Goal: Task Accomplishment & Management: Manage account settings

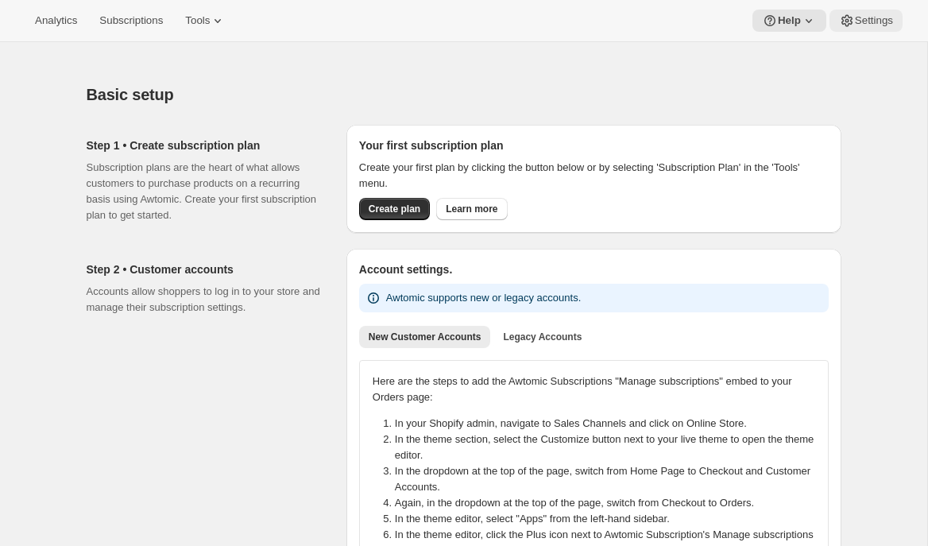
click at [867, 17] on span "Settings" at bounding box center [874, 20] width 38 height 13
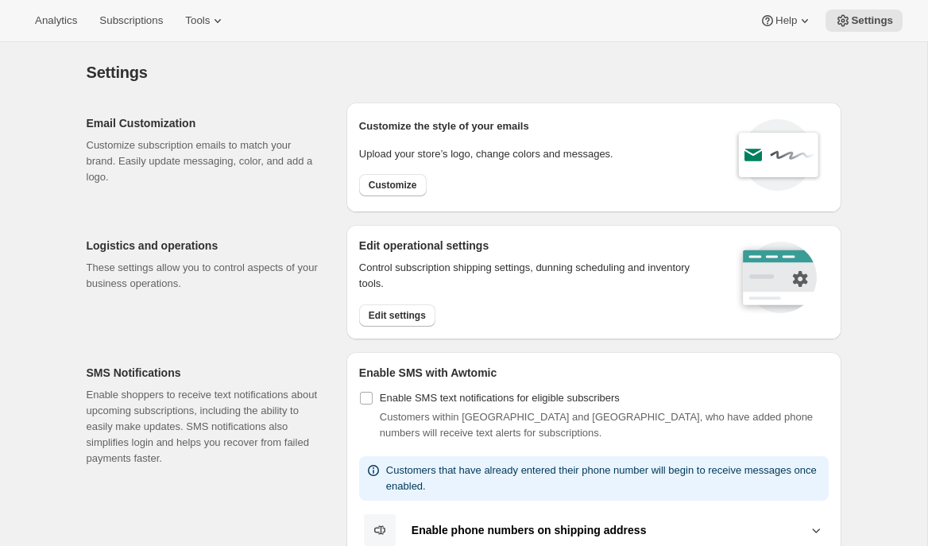
click at [385, 172] on div "Customize the style of your emails Upload your store’s logo, change colors and …" at bounding box center [486, 157] width 254 height 84
click at [388, 176] on button "Customize" at bounding box center [393, 185] width 68 height 22
select select "subscriptionMessage"
select select "5"
select select "15"
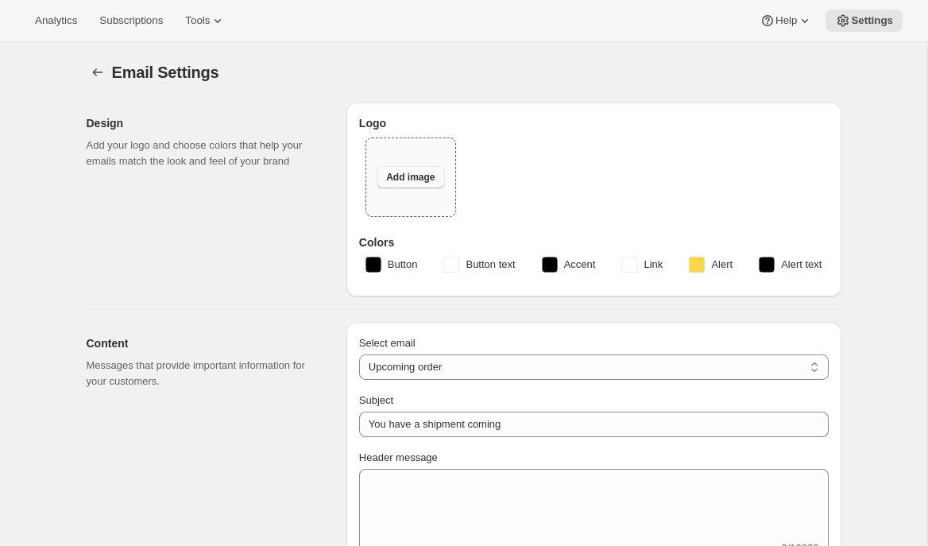
type input "Fox Creek Wines"
click at [133, 25] on span "Subscriptions" at bounding box center [131, 20] width 64 height 13
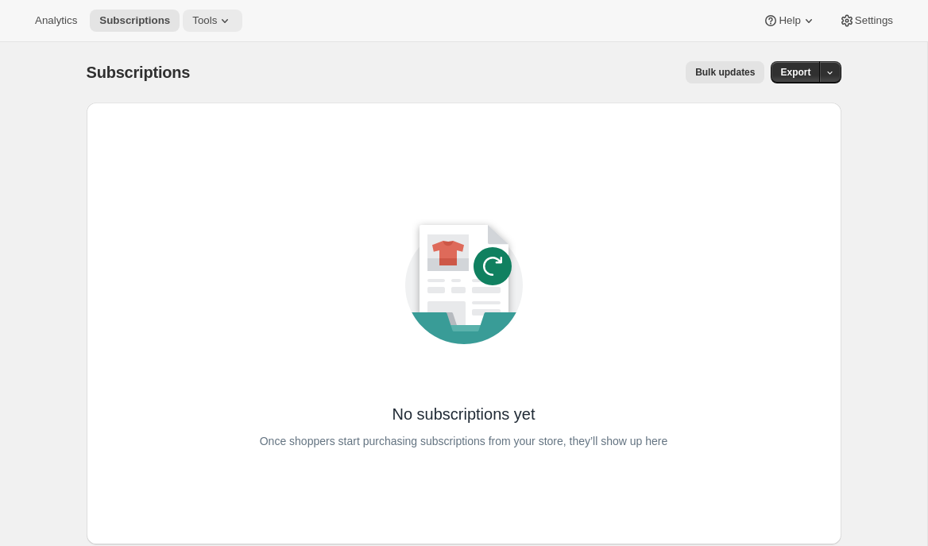
click at [207, 21] on span "Tools" at bounding box center [204, 20] width 25 height 13
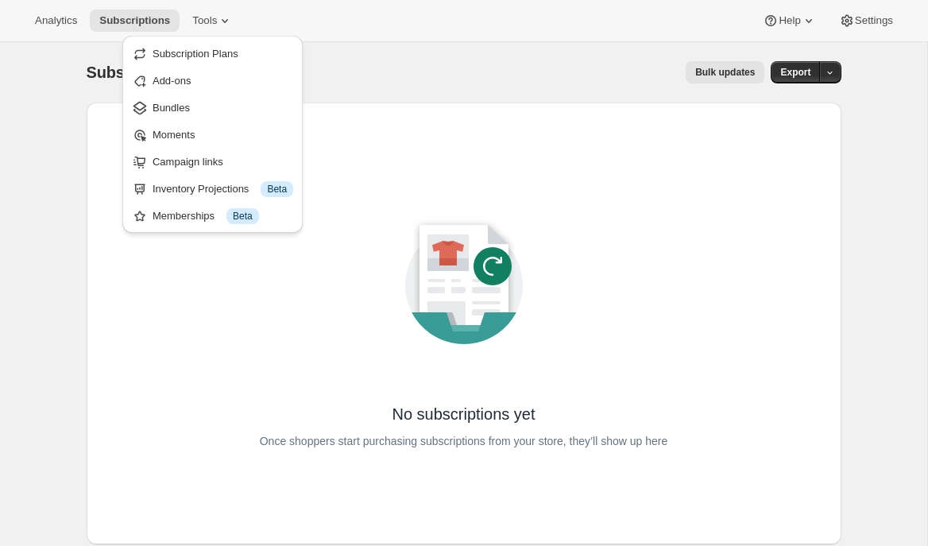
click at [371, 18] on div "Analytics Subscriptions Tools Help Settings" at bounding box center [464, 21] width 928 height 42
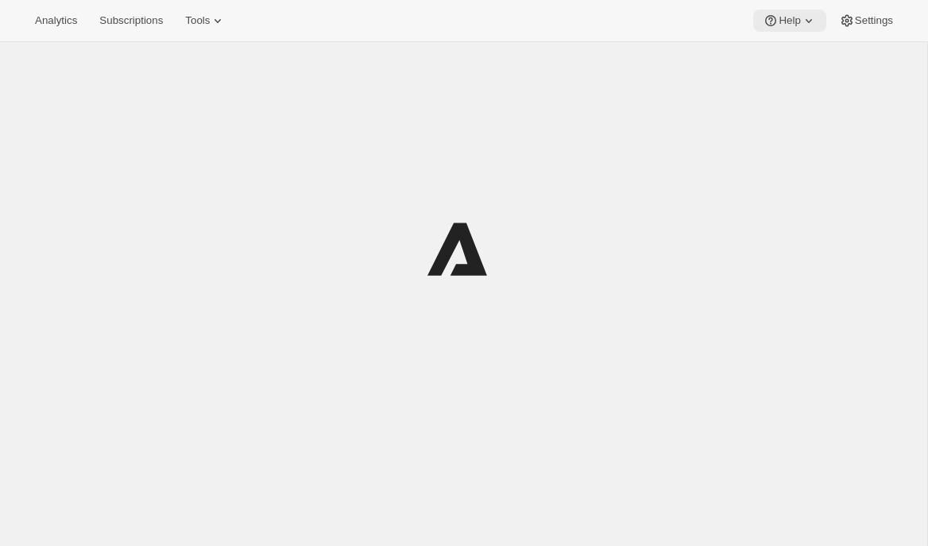
click at [789, 20] on span "Help" at bounding box center [788, 20] width 21 height 13
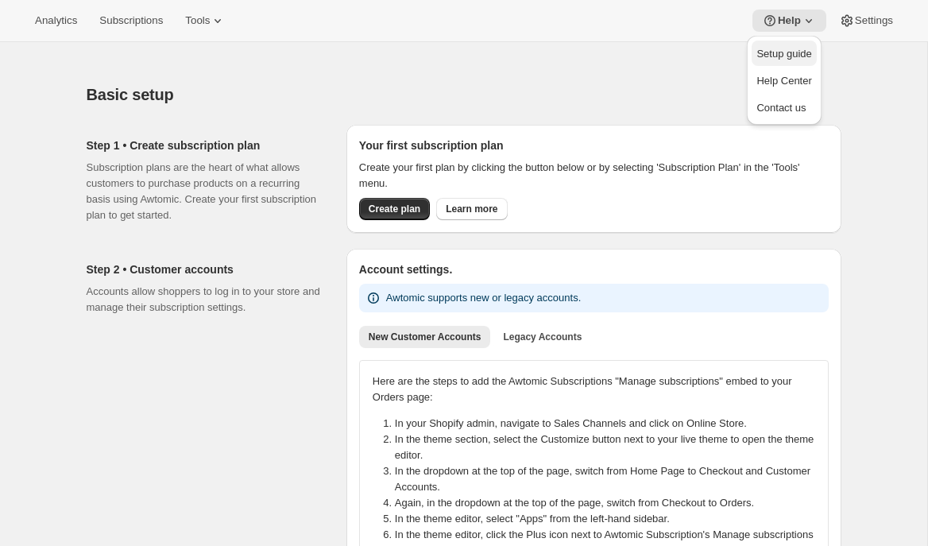
click at [785, 50] on span "Setup guide" at bounding box center [783, 54] width 55 height 12
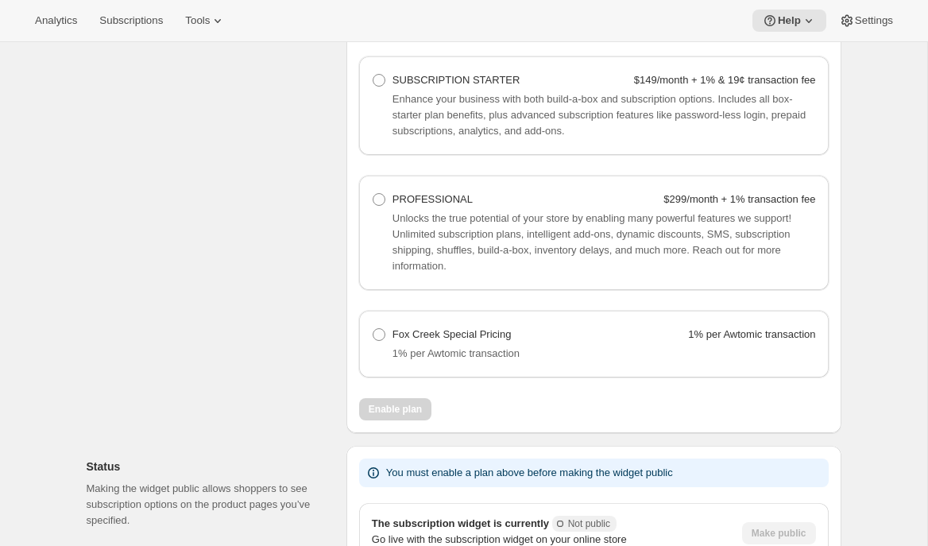
scroll to position [1180, 0]
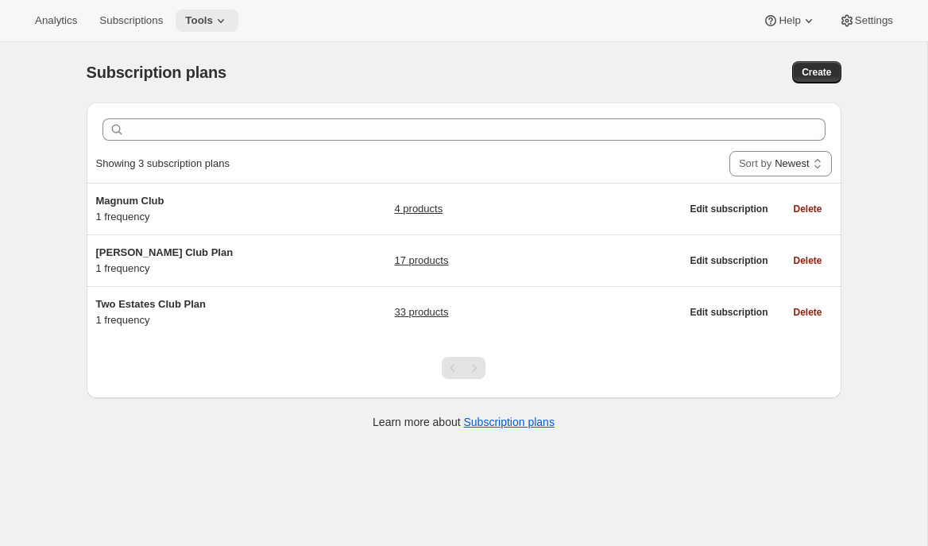
click at [229, 22] on icon at bounding box center [221, 21] width 16 height 16
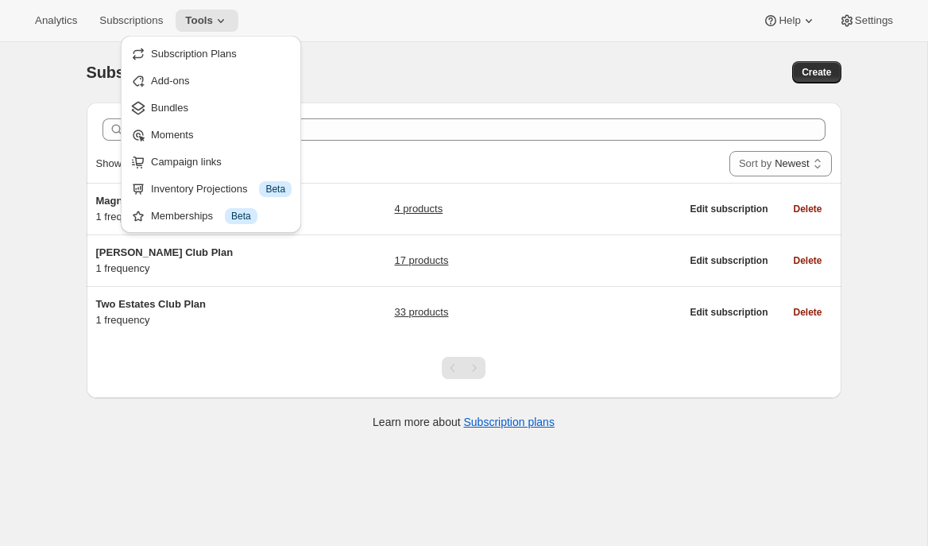
drag, startPoint x: 527, startPoint y: 68, endPoint x: 563, endPoint y: 63, distance: 37.0
click at [538, 66] on div "Create" at bounding box center [678, 72] width 325 height 22
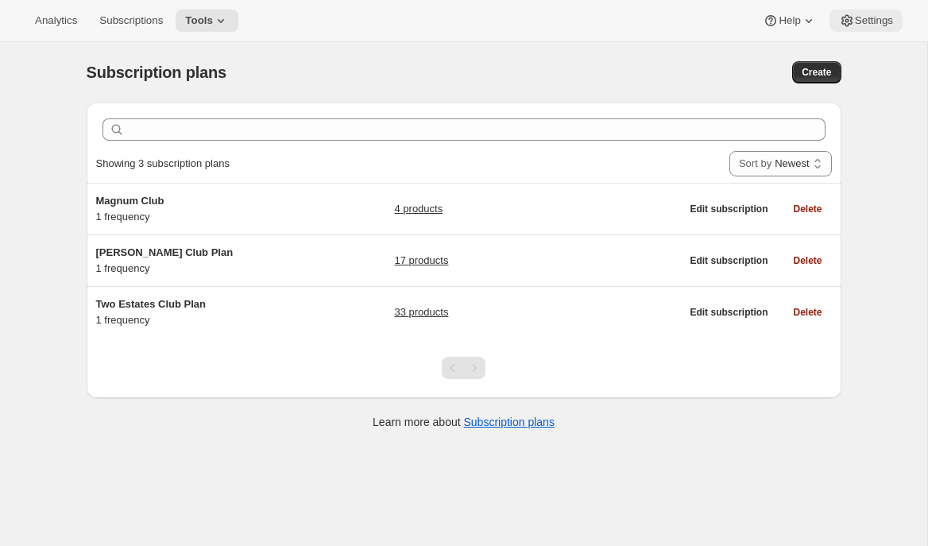
click at [886, 18] on span "Settings" at bounding box center [874, 20] width 38 height 13
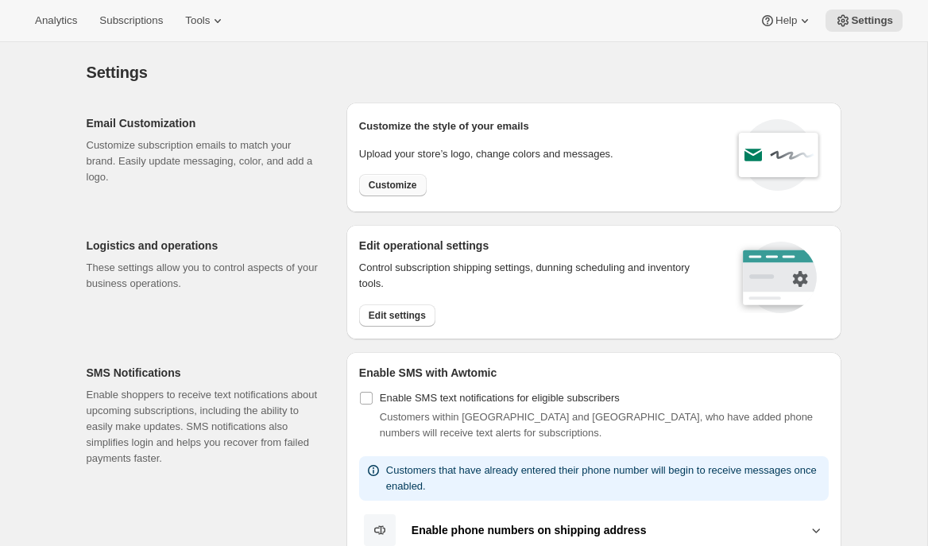
click at [411, 175] on button "Customize" at bounding box center [393, 185] width 68 height 22
select select "subscriptionMessage"
select select "5"
select select "15"
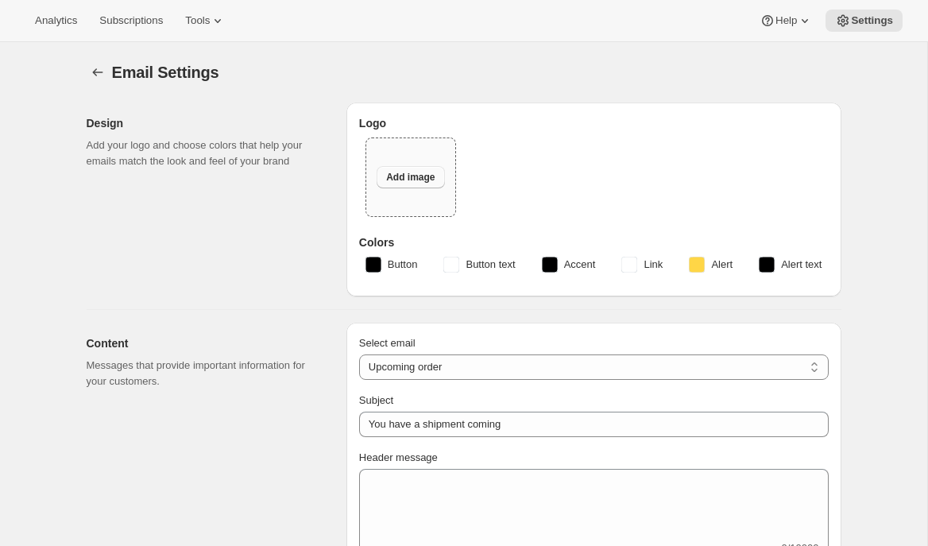
type input "Two Estates"
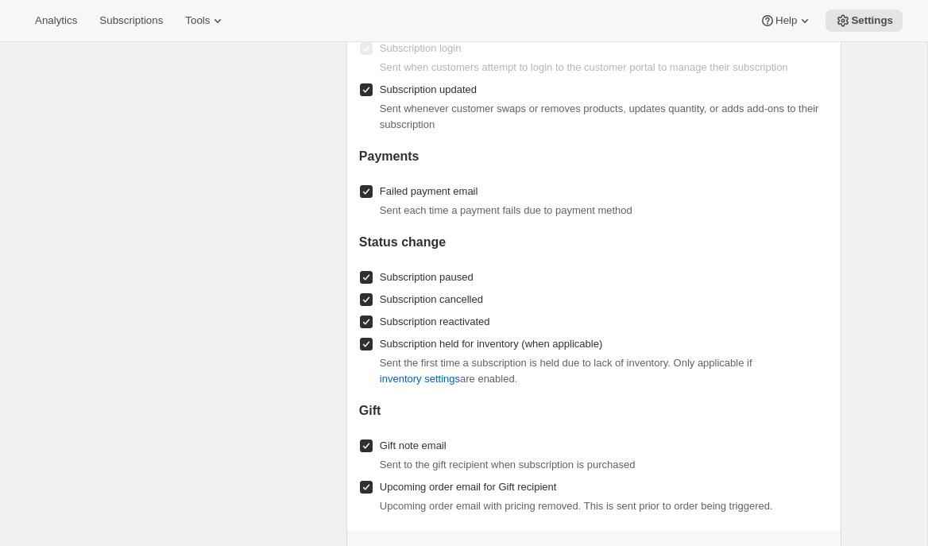
scroll to position [1532, 0]
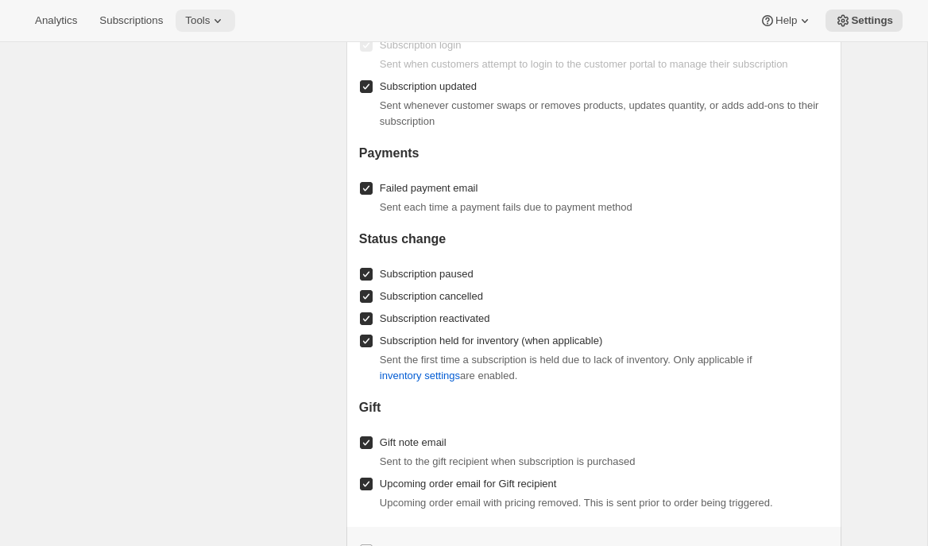
click at [199, 12] on button "Tools" at bounding box center [206, 21] width 60 height 22
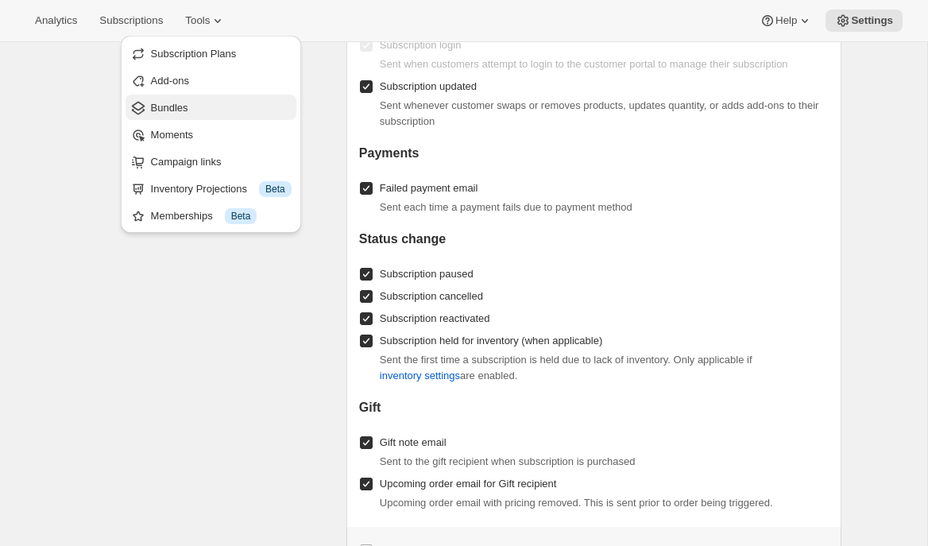
click at [156, 95] on button "Bundles" at bounding box center [211, 107] width 171 height 25
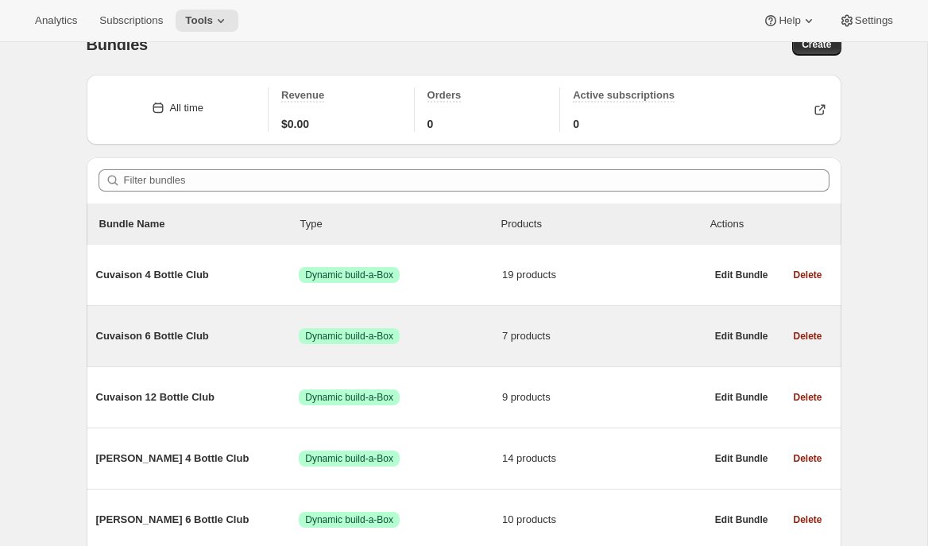
scroll to position [48, 0]
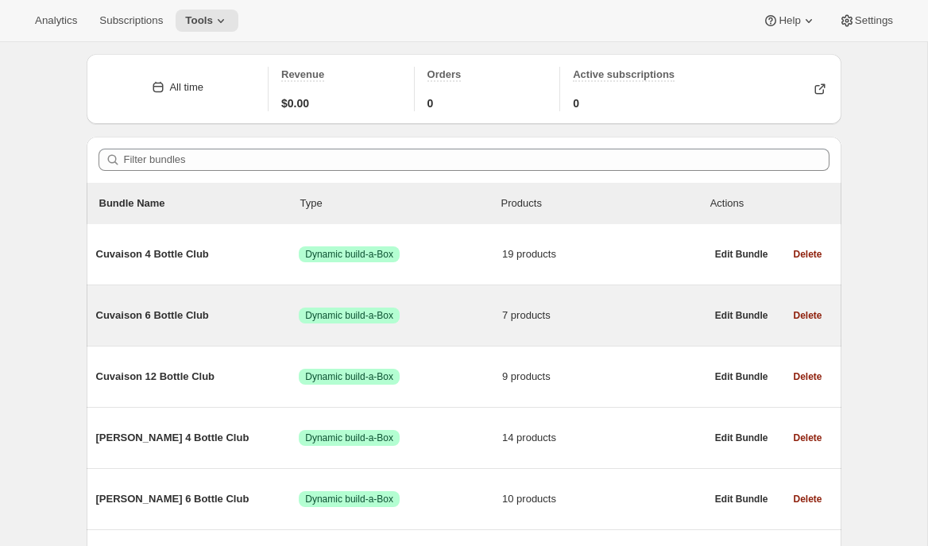
click at [272, 306] on div "Cuvaison 6 Bottle Club Success Dynamic build-a-Box 7 products" at bounding box center [400, 315] width 609 height 41
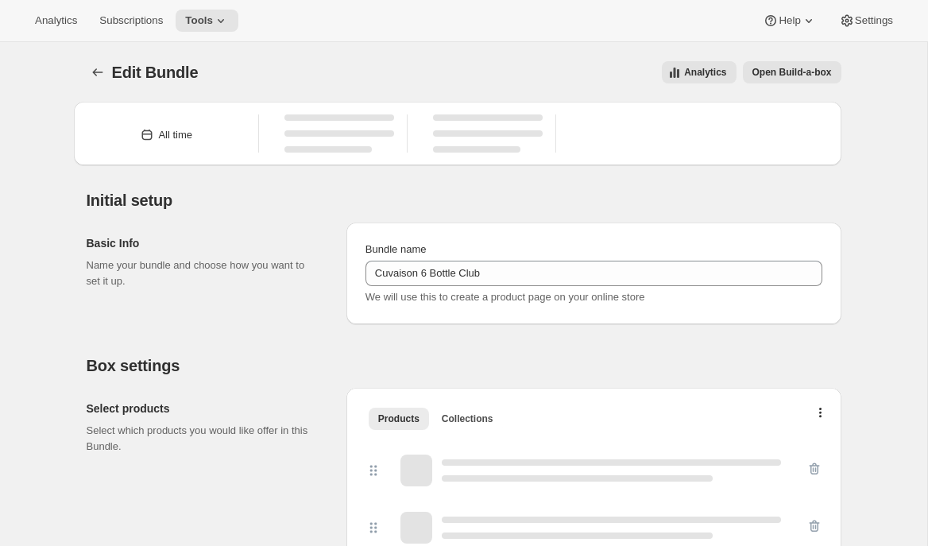
type input "Cuvaison 6 Bottle Club"
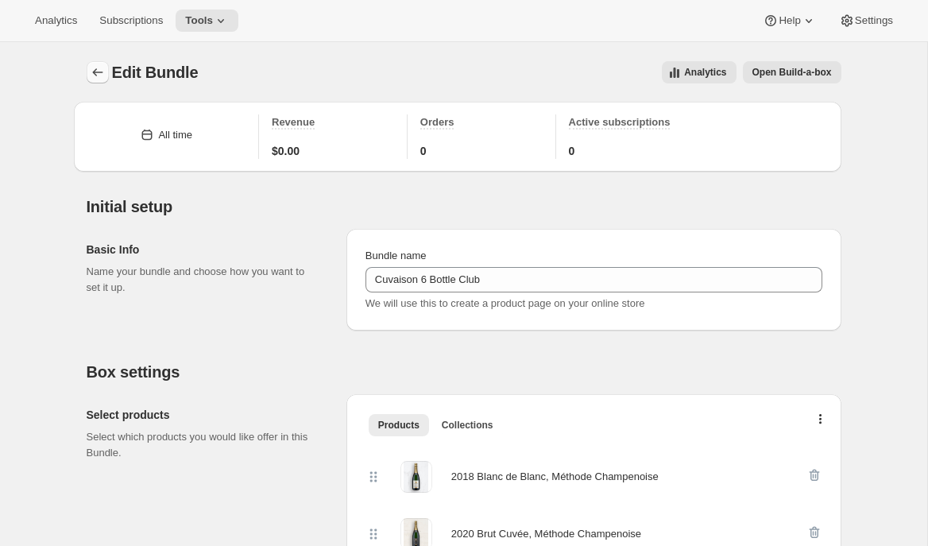
click at [95, 71] on icon "Bundles" at bounding box center [98, 72] width 16 height 16
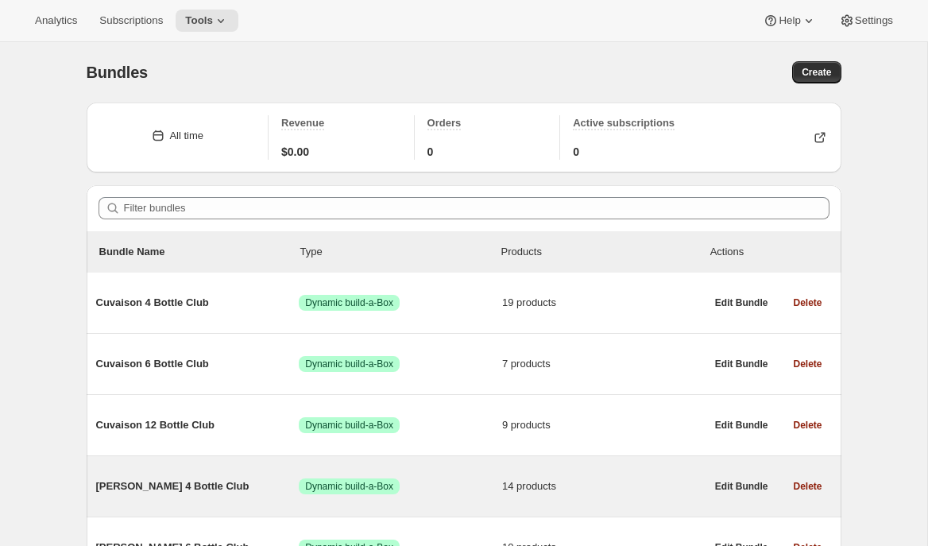
scroll to position [8, 0]
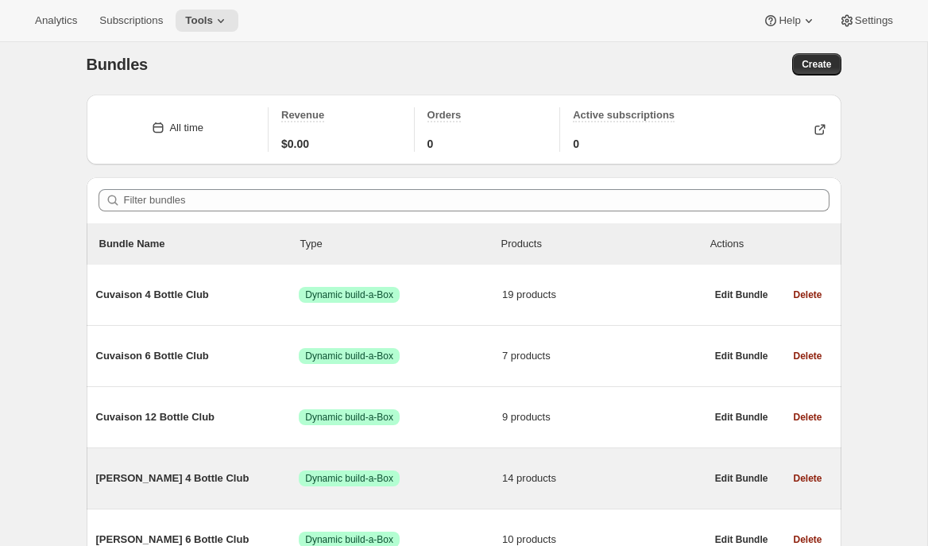
click at [202, 474] on span "Brandlin 4 Bottle Club" at bounding box center [197, 478] width 203 height 16
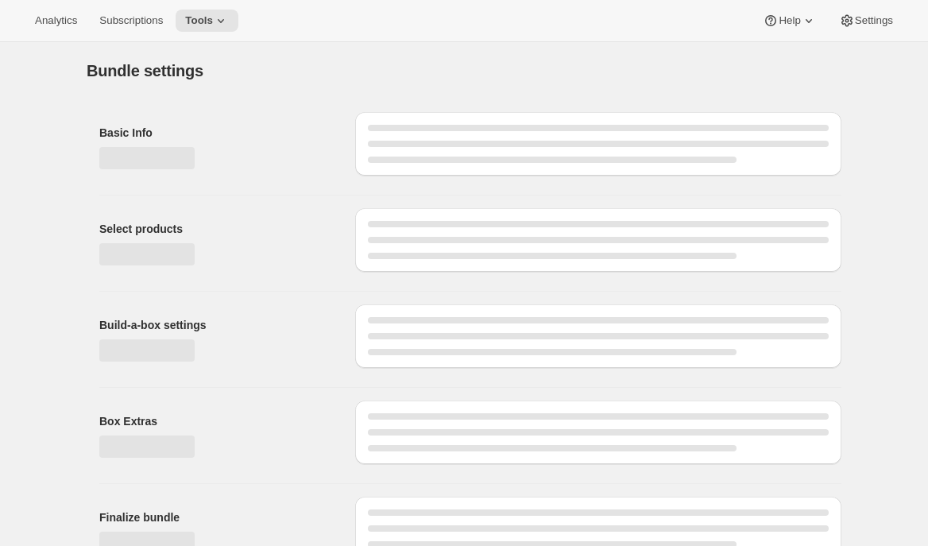
type input "Brandlin 4 Bottle Club"
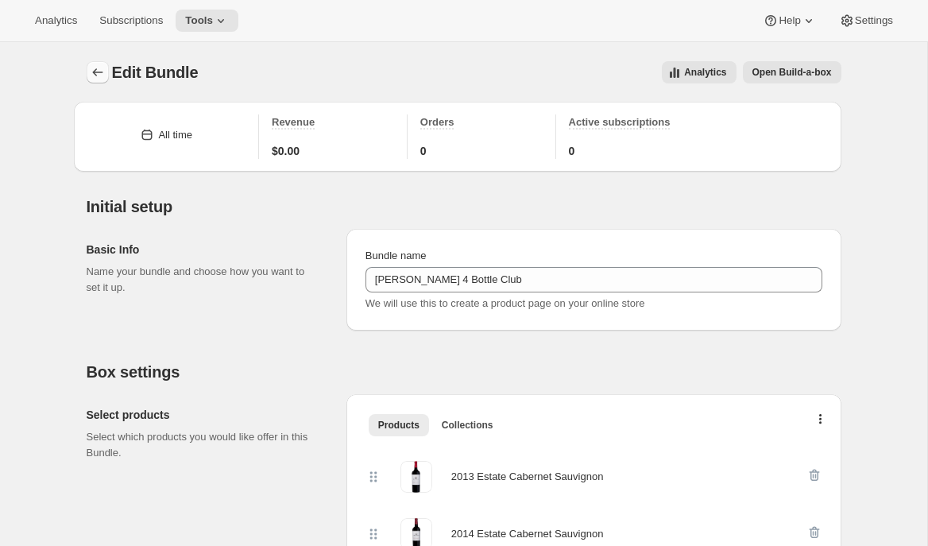
click at [91, 71] on icon "Bundles" at bounding box center [98, 72] width 16 height 16
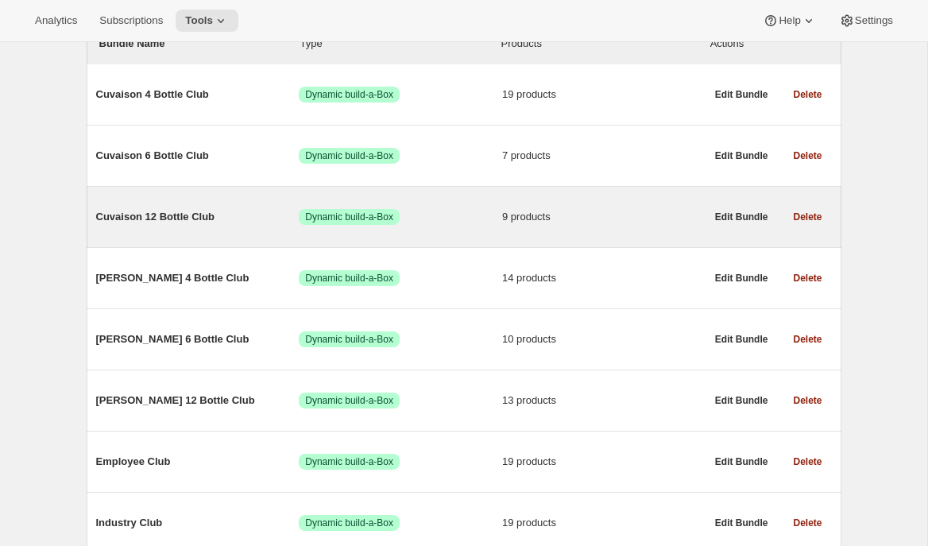
scroll to position [207, 0]
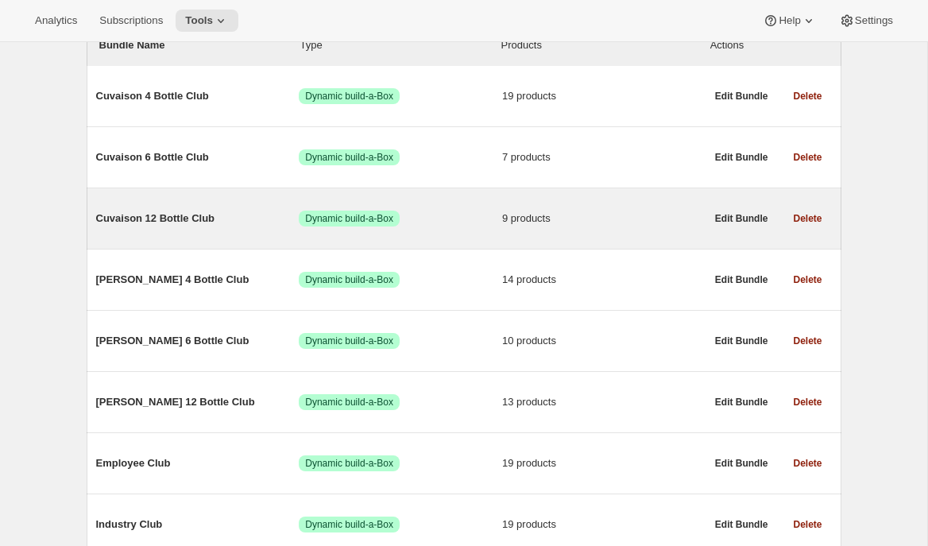
click at [176, 210] on div "Cuvaison 12 Bottle Club Success Dynamic build-a-Box 9 products" at bounding box center [400, 218] width 609 height 41
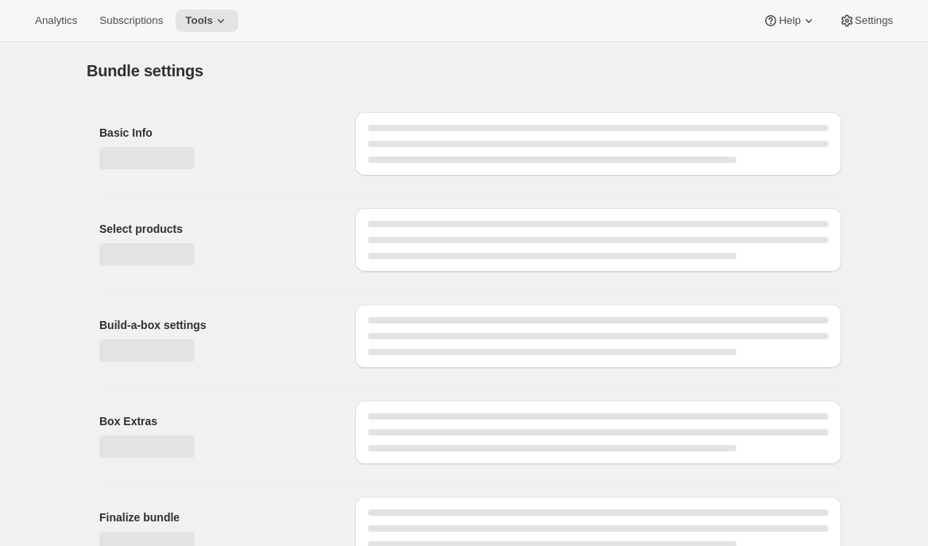
type input "Cuvaison 12 Bottle Club"
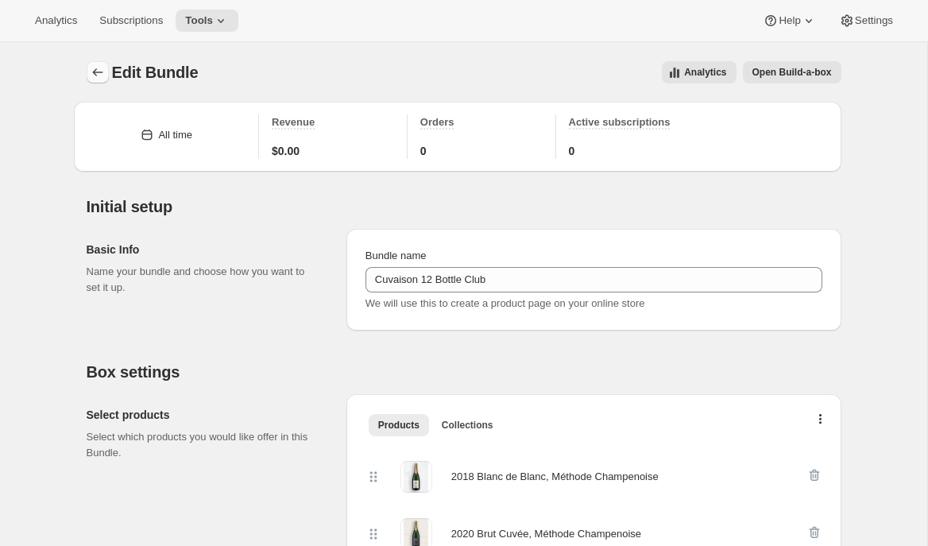
click at [101, 70] on icon "Bundles" at bounding box center [98, 72] width 16 height 16
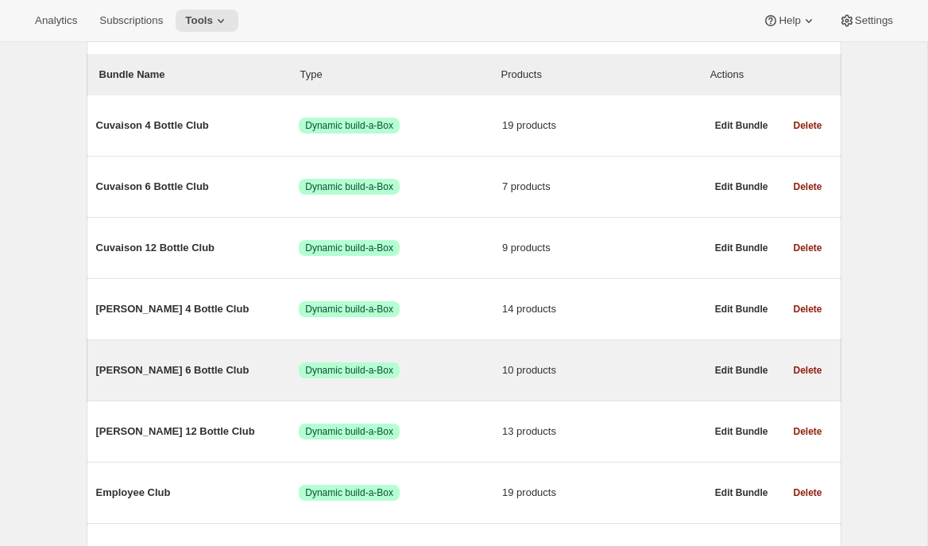
scroll to position [141, 0]
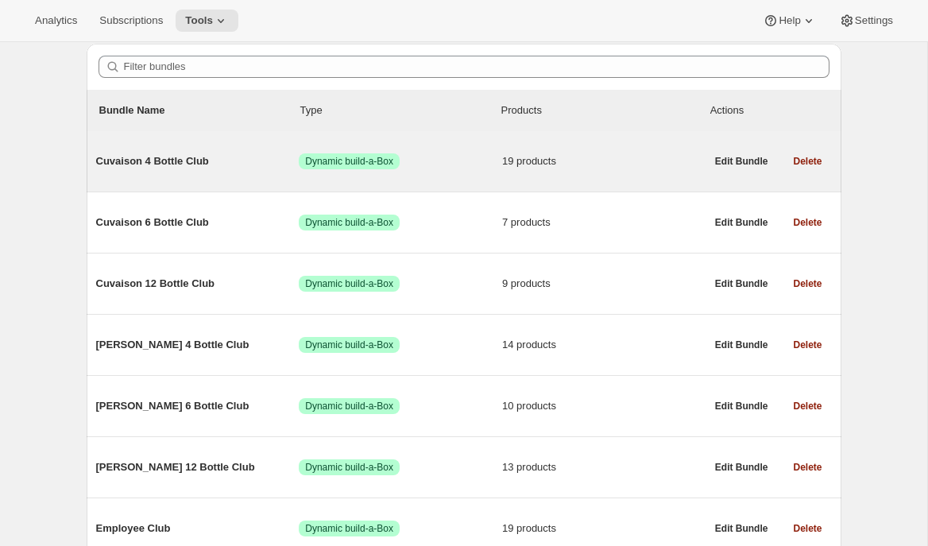
click at [157, 153] on span "Cuvaison 4 Bottle Club" at bounding box center [197, 161] width 203 height 16
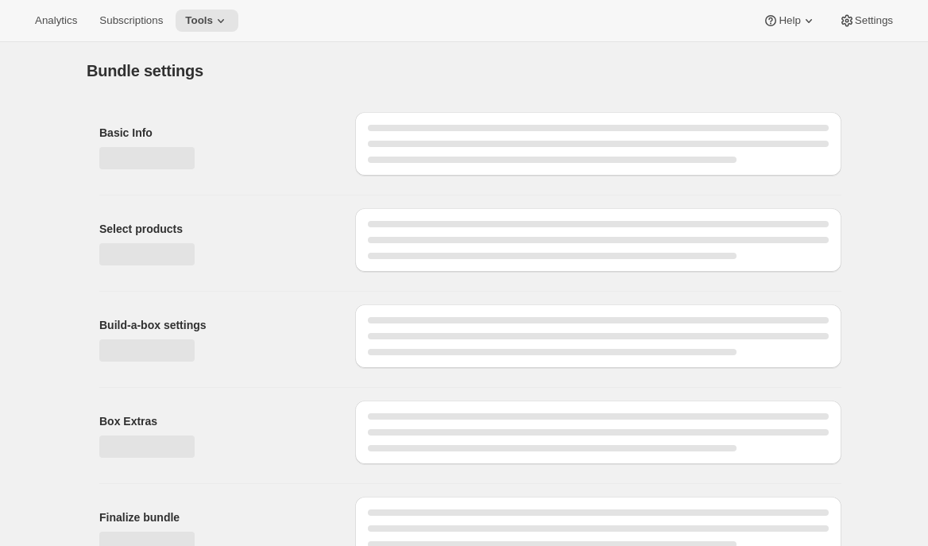
type input "Cuvaison 4 Bottle Club"
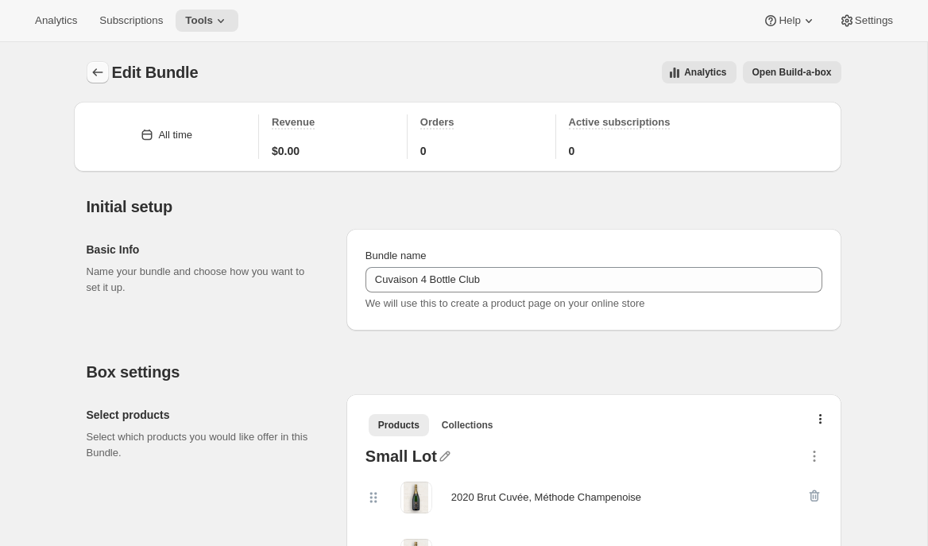
click at [102, 72] on icon "Bundles" at bounding box center [98, 72] width 16 height 16
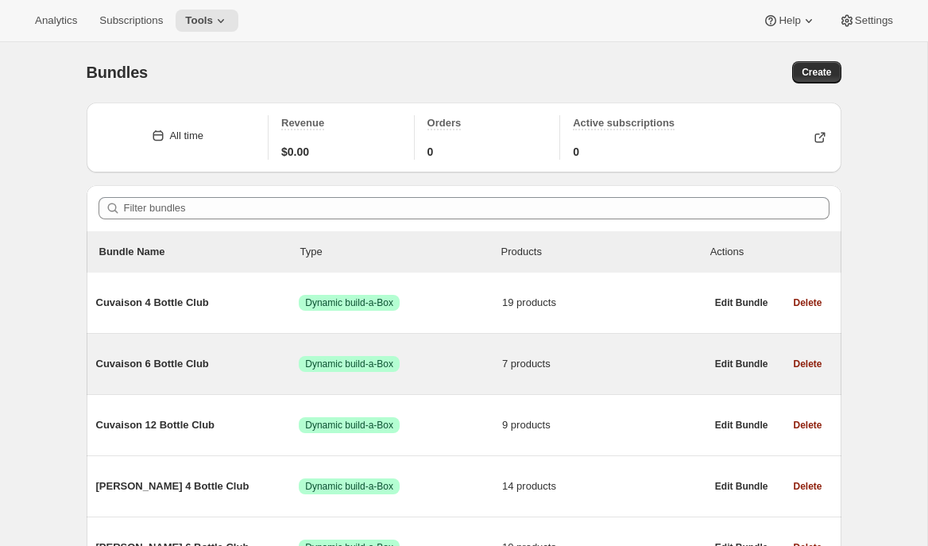
click at [168, 360] on span "Cuvaison 6 Bottle Club" at bounding box center [197, 364] width 203 height 16
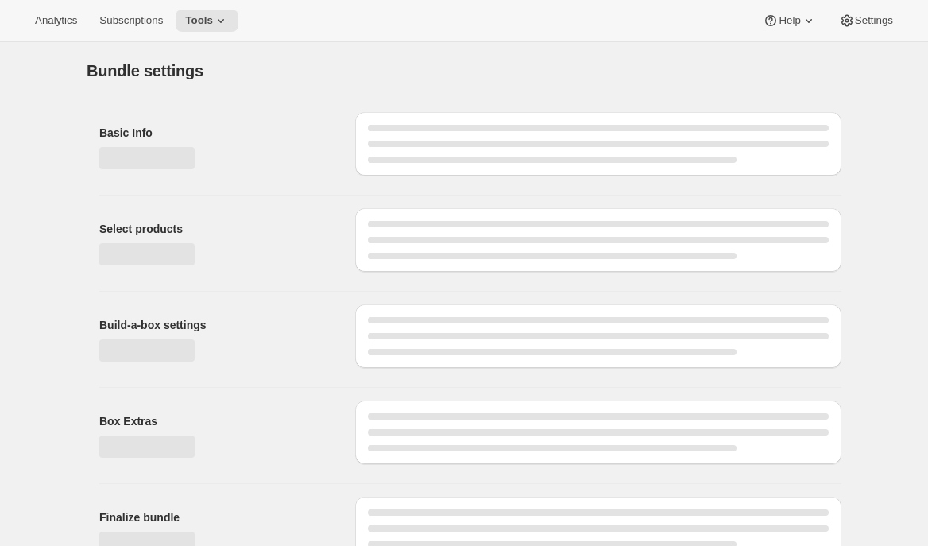
type input "Cuvaison 6 Bottle Club"
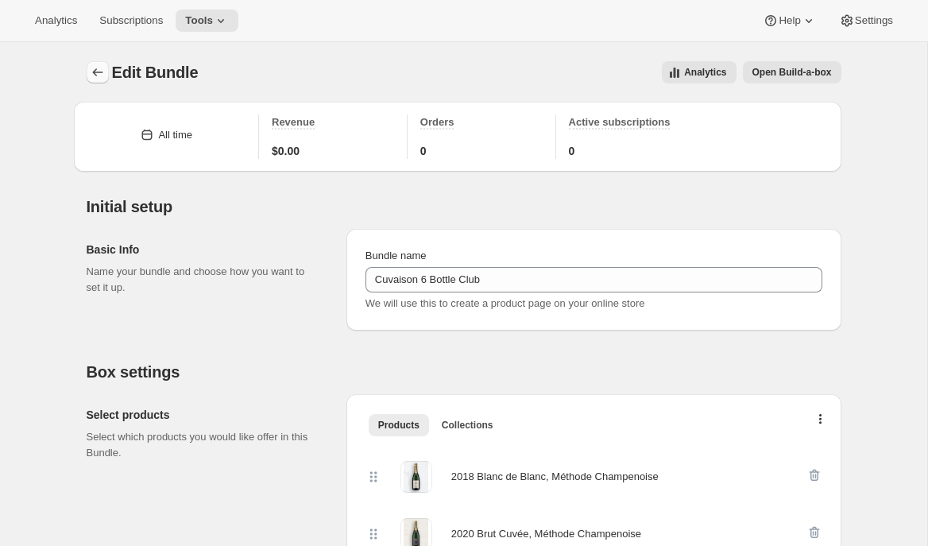
click at [90, 73] on icon "Bundles" at bounding box center [98, 72] width 16 height 16
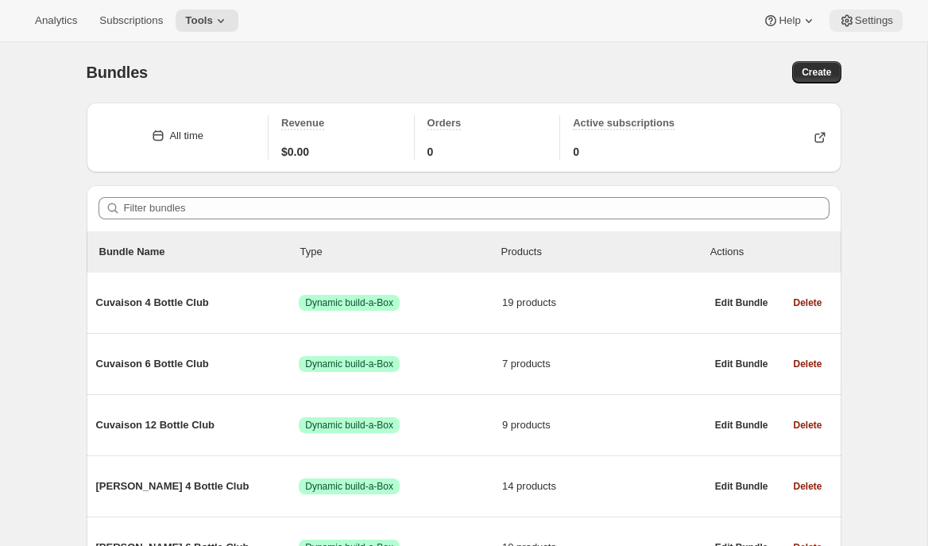
click at [855, 18] on span "Settings" at bounding box center [874, 20] width 38 height 13
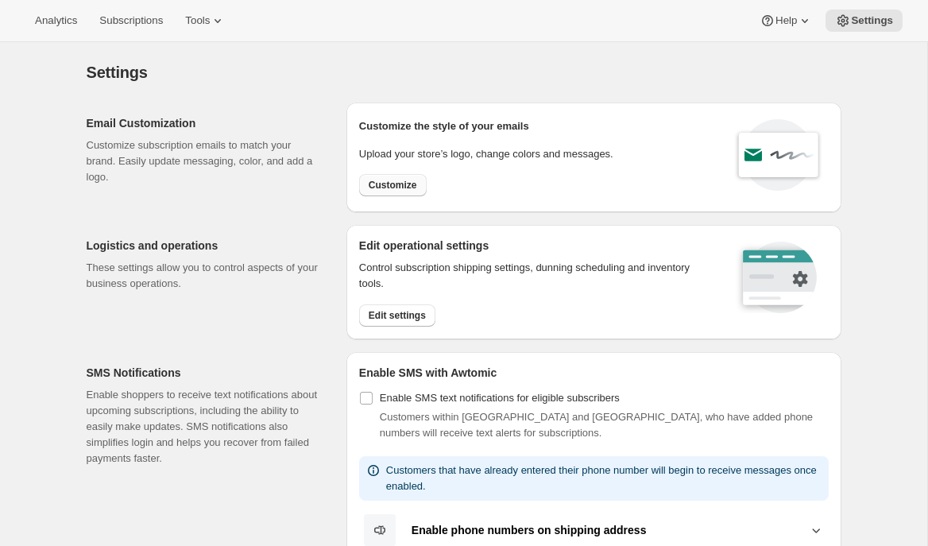
click at [388, 187] on span "Customize" at bounding box center [393, 185] width 48 height 13
select select "subscriptionMessage"
select select "5"
select select "15"
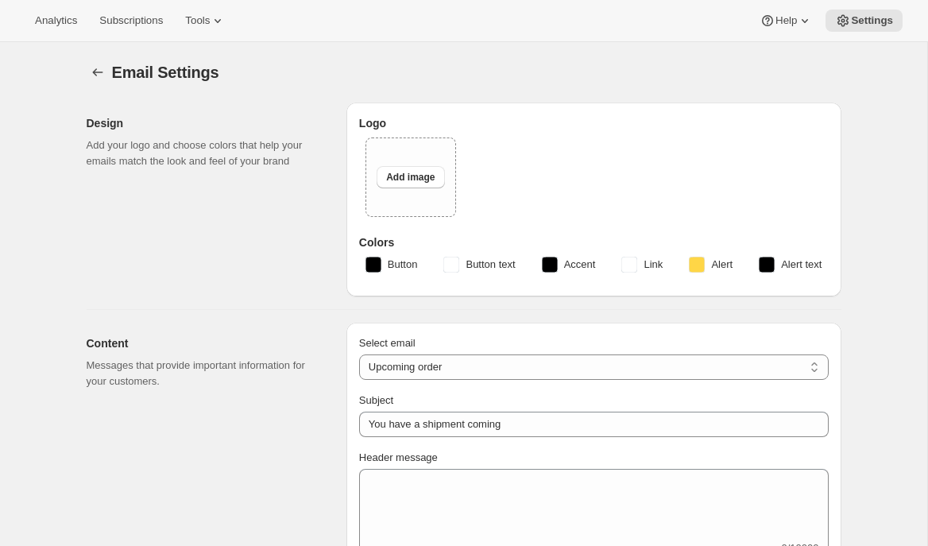
type input "Two Estates"
select select "subscriptionMessage"
select select "5"
select select "15"
type input "Two Estates"
